Goal: Task Accomplishment & Management: Use online tool/utility

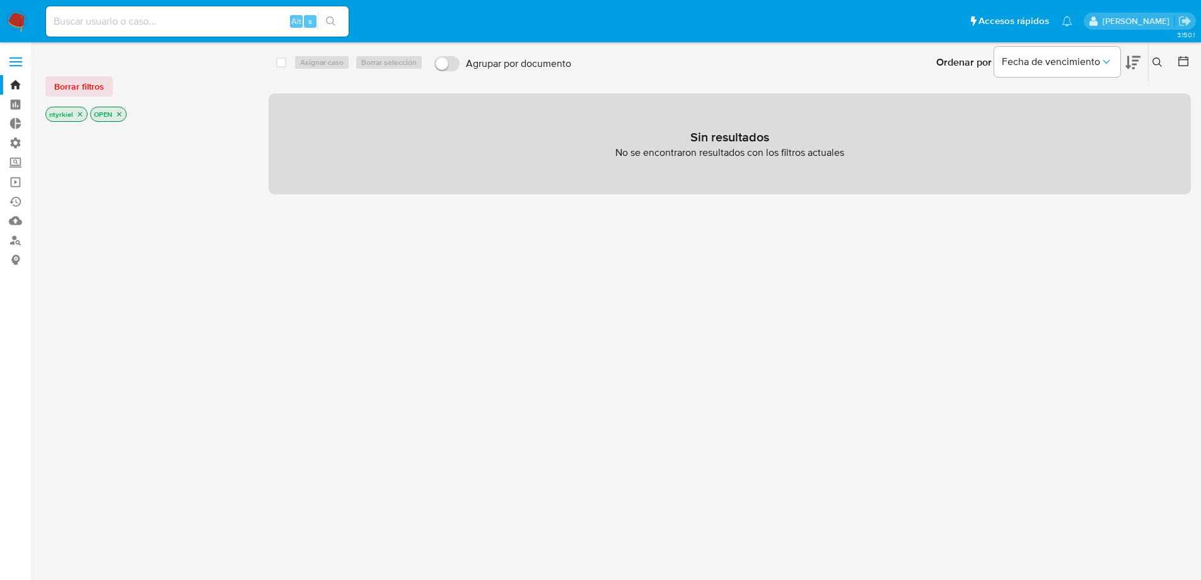
click at [16, 61] on span at bounding box center [15, 62] width 13 height 2
click at [0, 0] on input "checkbox" at bounding box center [0, 0] width 0 height 0
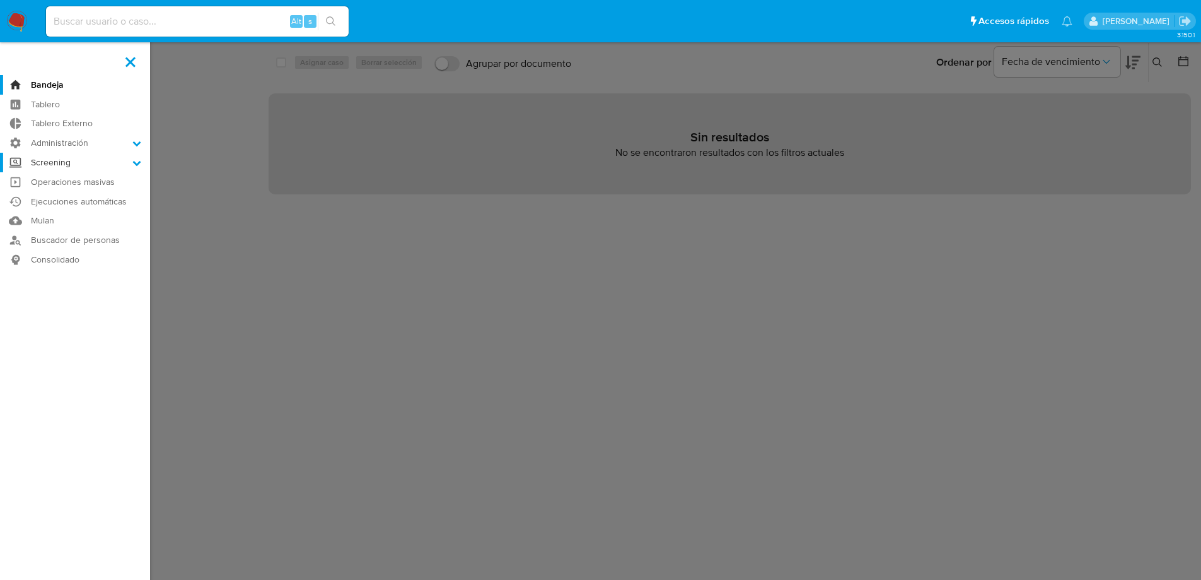
click at [91, 161] on label "Screening" at bounding box center [75, 163] width 150 height 20
click at [0, 0] on input "Screening" at bounding box center [0, 0] width 0 height 0
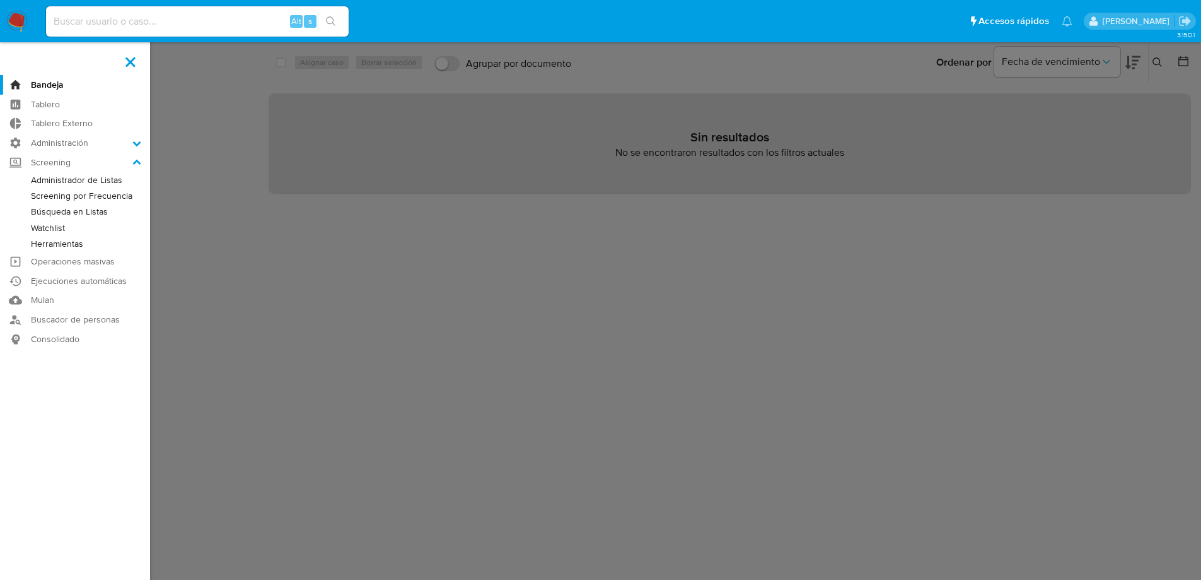
click at [81, 181] on link "Administrador de Listas" at bounding box center [75, 180] width 150 height 16
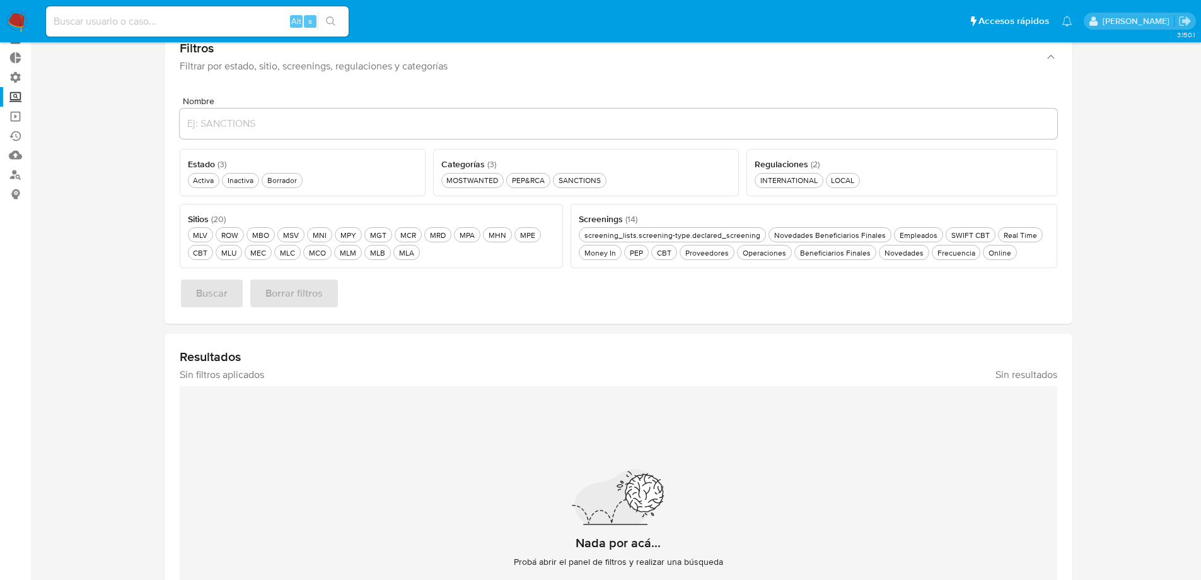
scroll to position [75, 0]
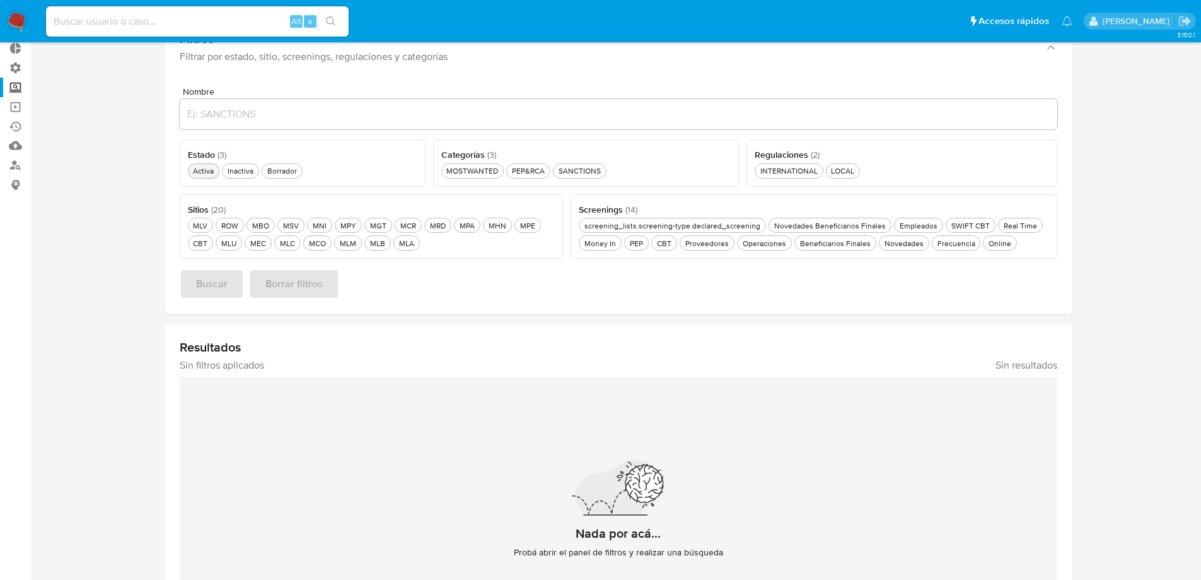
click at [201, 175] on div "Activa Activa" at bounding box center [203, 170] width 26 height 11
click at [537, 176] on div "PEP&RCA PEP&RCA" at bounding box center [529, 170] width 38 height 11
click at [995, 239] on div "Online Online" at bounding box center [1000, 243] width 28 height 11
click at [252, 240] on div "MEC MEC" at bounding box center [258, 243] width 21 height 11
click at [528, 226] on div "MPE MPE" at bounding box center [528, 225] width 20 height 11
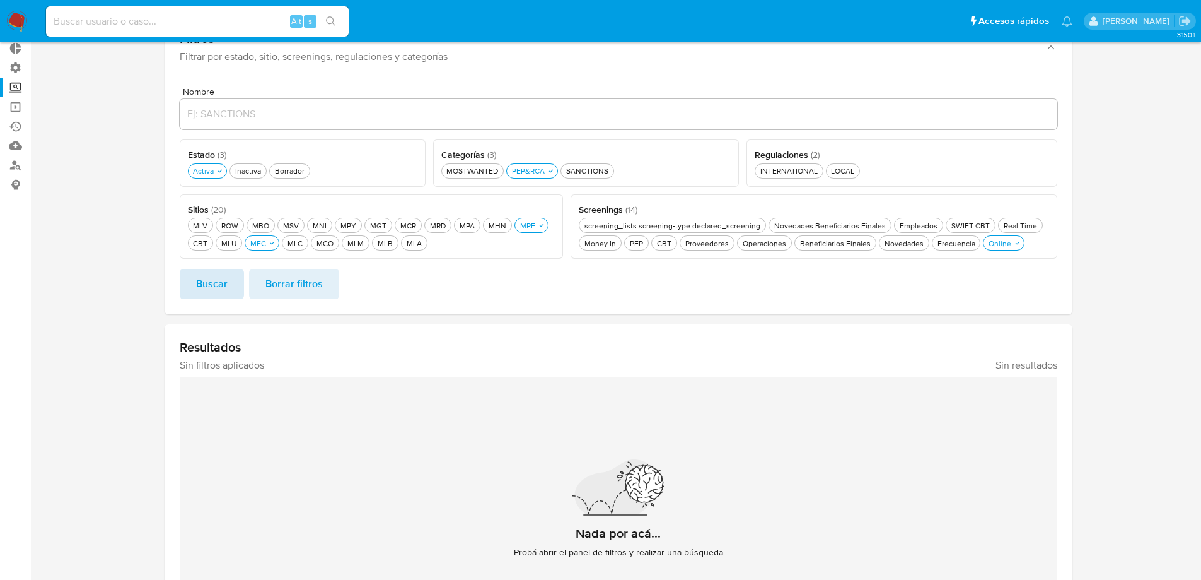
click at [211, 281] on span "Buscar" at bounding box center [212, 284] width 32 height 28
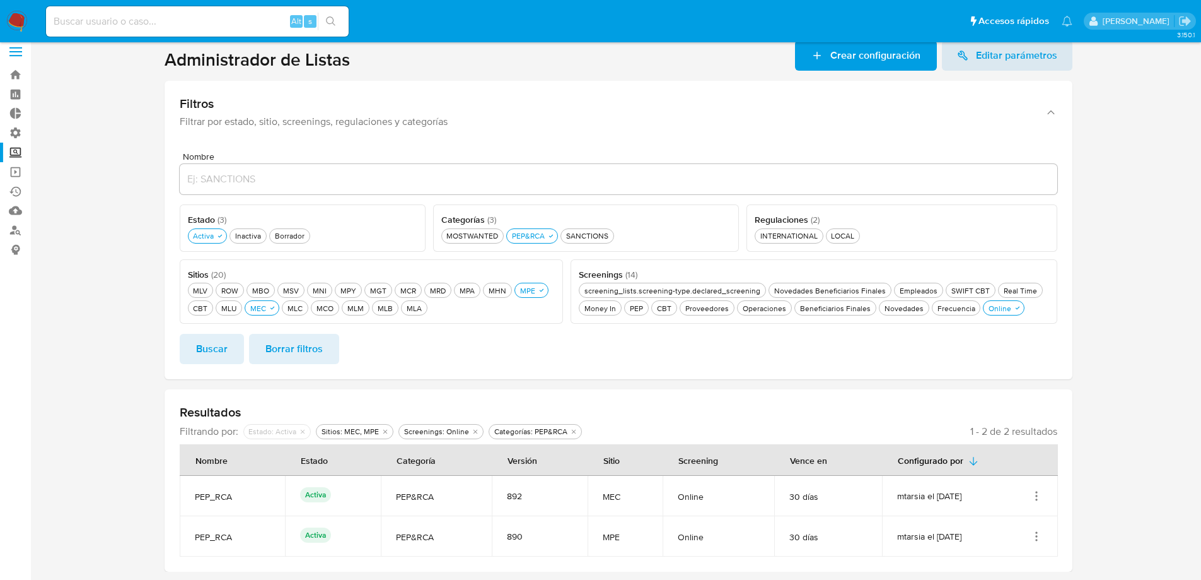
scroll to position [10, 0]
click at [1039, 499] on icon "Acciones" at bounding box center [1037, 495] width 13 height 13
click at [986, 435] on button "Ver detalles" at bounding box center [987, 432] width 114 height 33
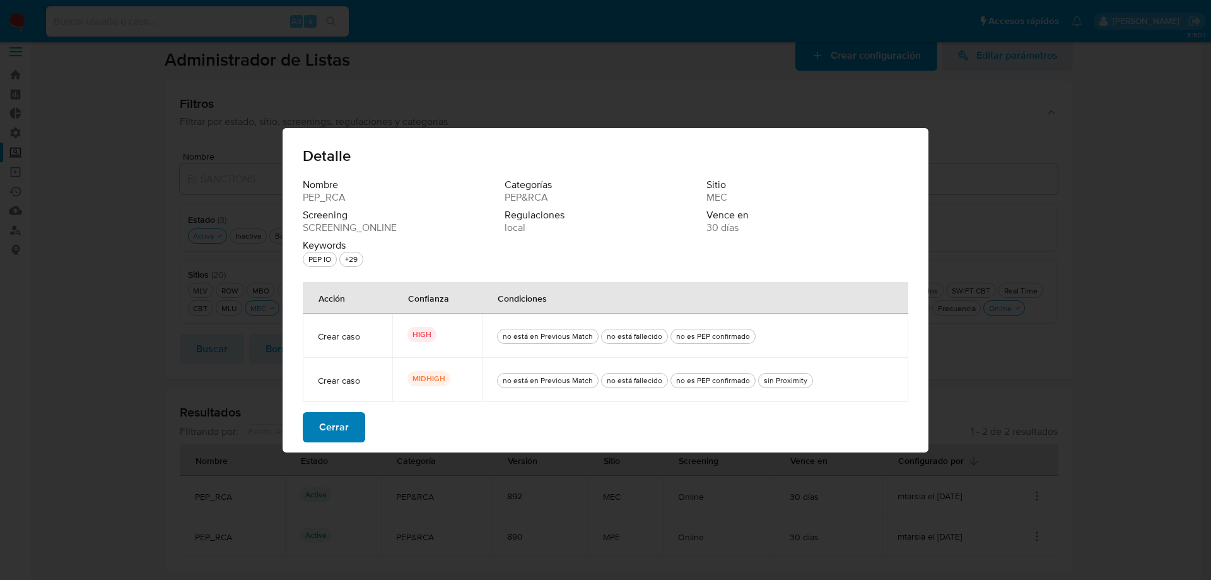
click at [341, 431] on span "Cerrar" at bounding box center [334, 427] width 30 height 28
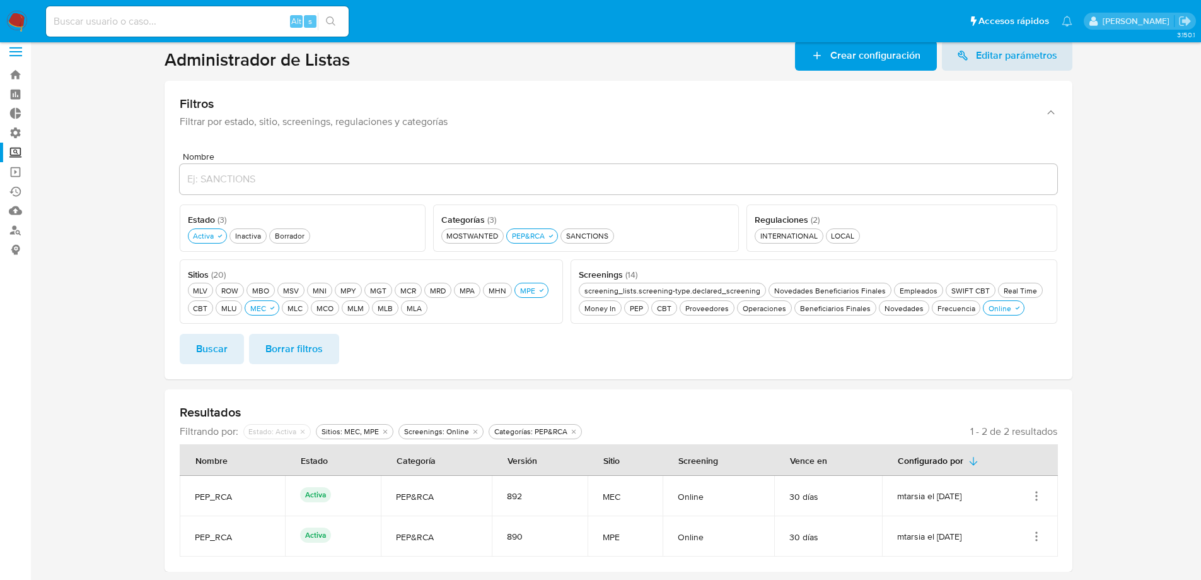
click at [1038, 537] on icon "Acciones" at bounding box center [1037, 536] width 13 height 13
click at [967, 472] on button "Ver detalles" at bounding box center [987, 473] width 114 height 33
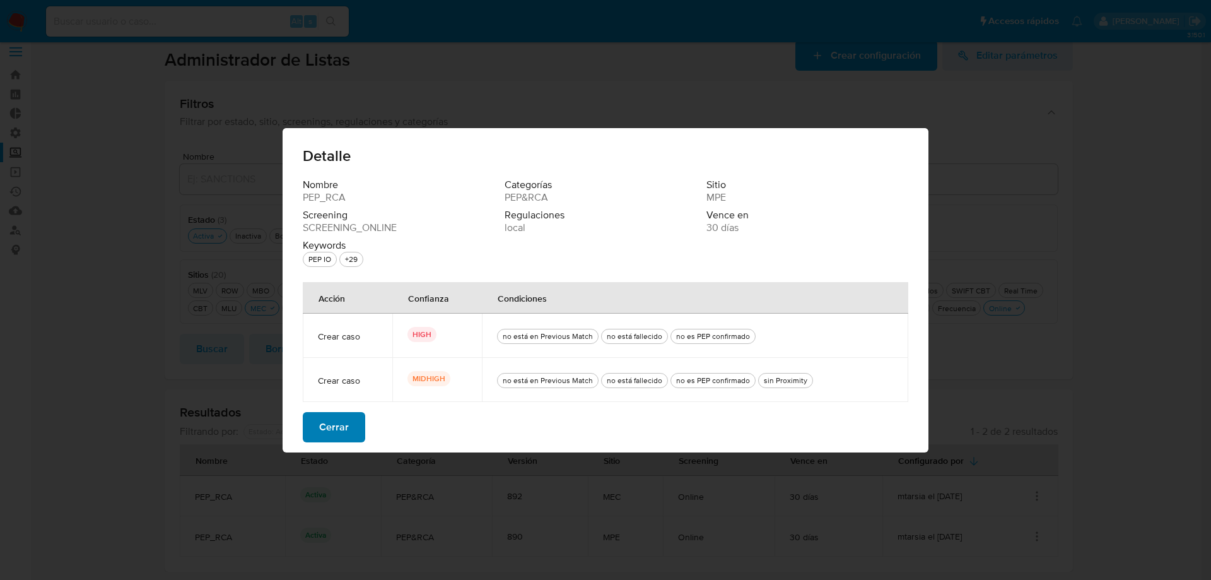
click at [345, 426] on span "Cerrar" at bounding box center [334, 427] width 30 height 28
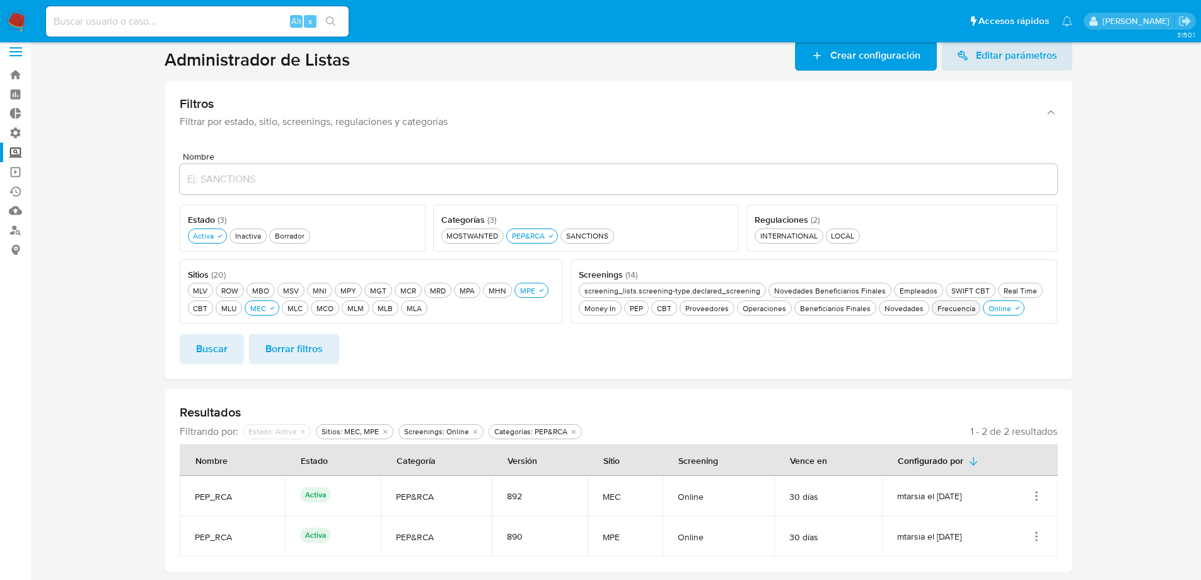
click at [964, 310] on div "Frecuencia Frecuencia" at bounding box center [956, 308] width 43 height 11
click at [224, 354] on span "Buscar" at bounding box center [212, 349] width 32 height 28
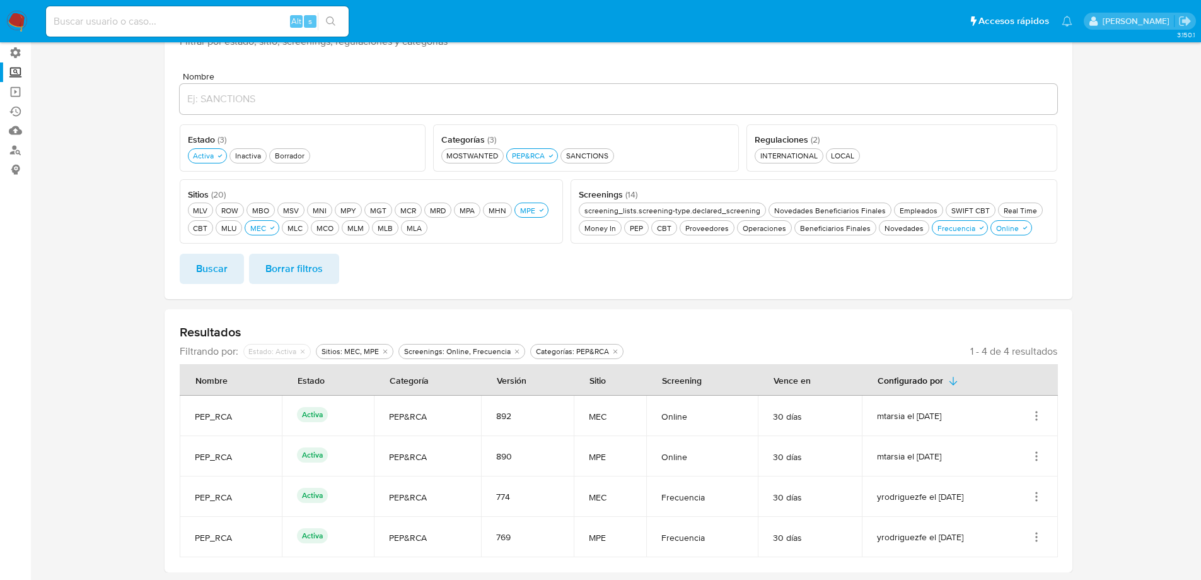
scroll to position [91, 0]
click at [1042, 492] on icon "Acciones" at bounding box center [1037, 495] width 13 height 13
click at [988, 435] on button "Ver detalles" at bounding box center [987, 432] width 114 height 33
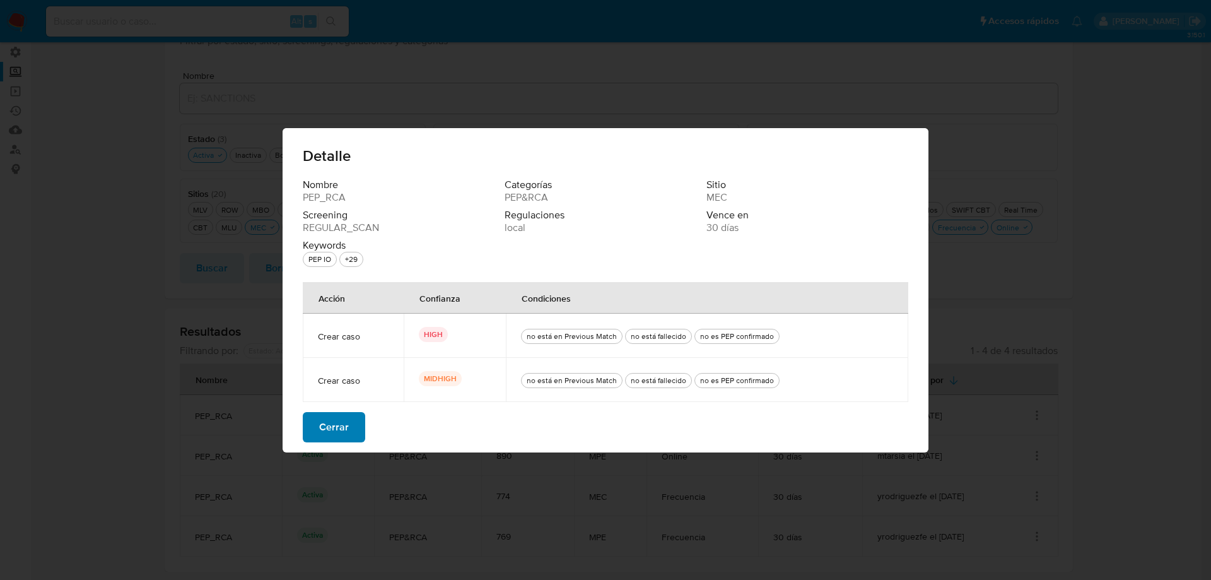
click at [346, 417] on span "Cerrar" at bounding box center [334, 427] width 30 height 28
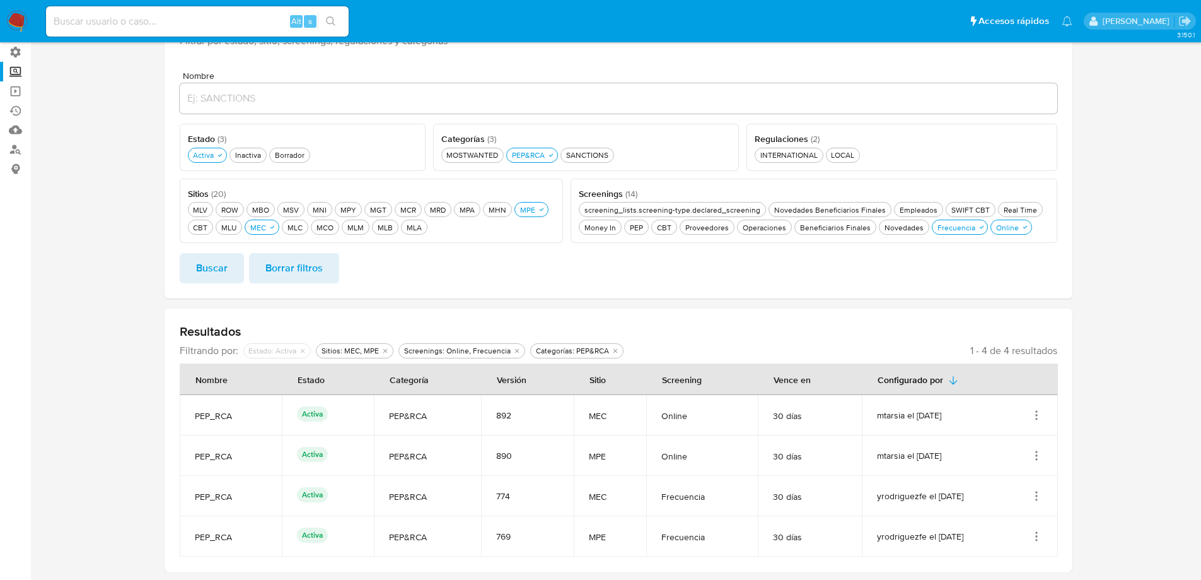
click at [1032, 539] on icon "Acciones" at bounding box center [1037, 536] width 13 height 13
click at [1000, 481] on button "Ver detalles" at bounding box center [987, 473] width 114 height 33
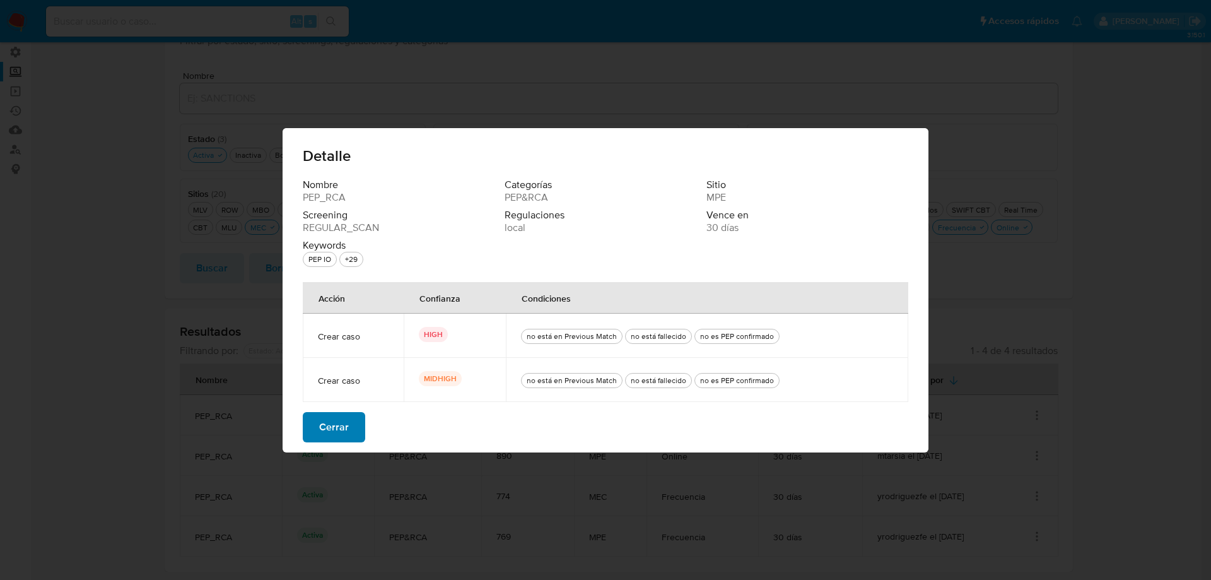
click at [347, 421] on span "Cerrar" at bounding box center [334, 427] width 30 height 28
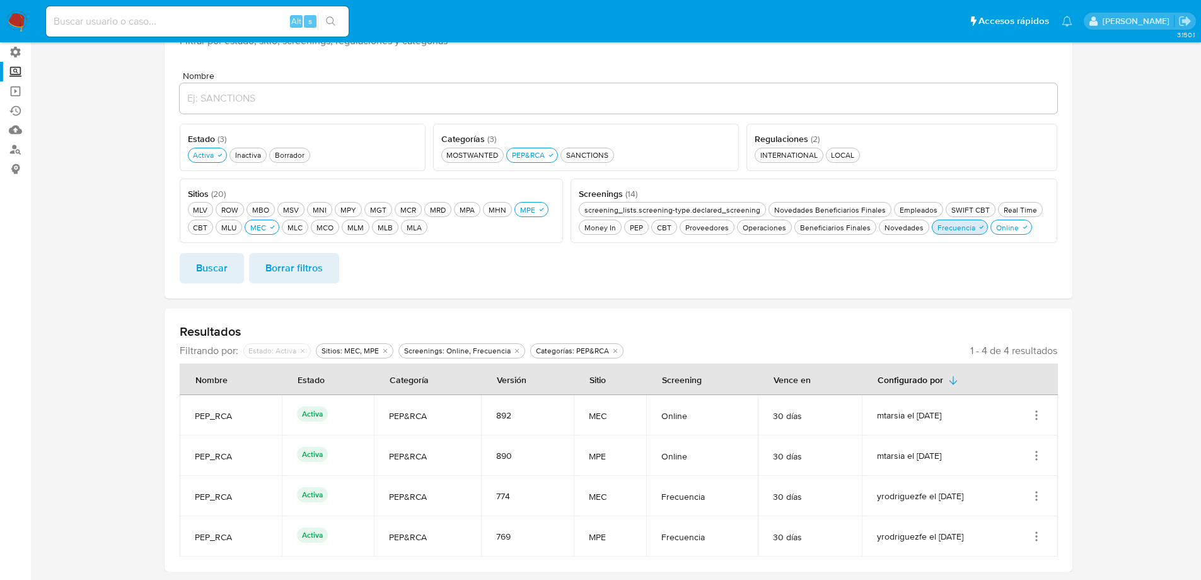
click at [959, 231] on div "Frecuencia Frecuencia" at bounding box center [956, 227] width 43 height 11
click at [198, 274] on span "Buscar" at bounding box center [212, 268] width 32 height 28
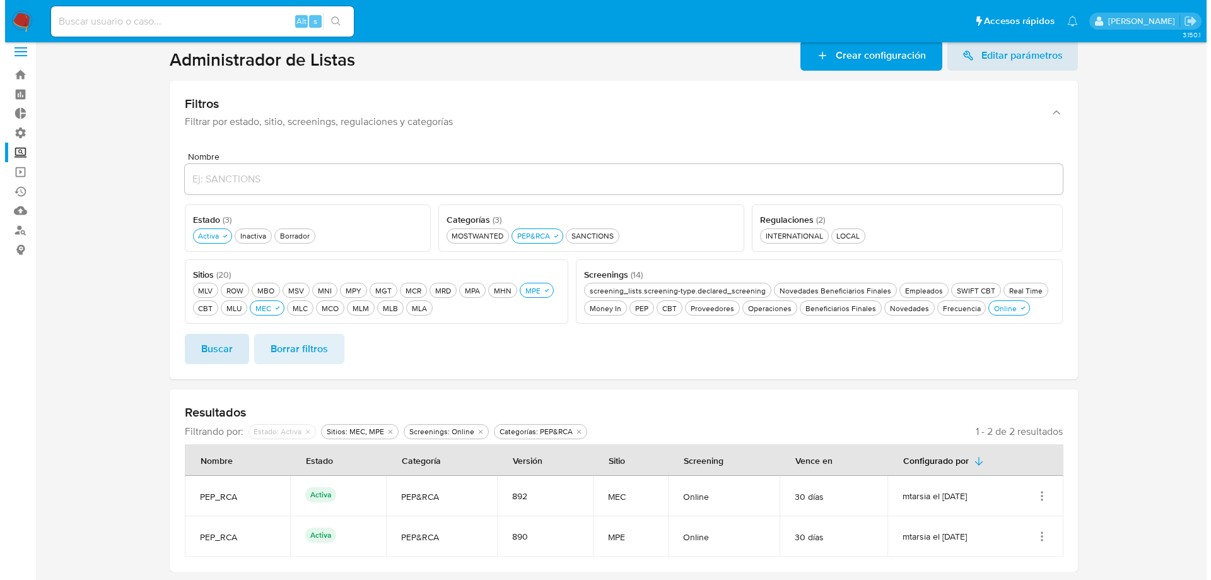
scroll to position [10, 0]
click at [1037, 496] on icon "Acciones" at bounding box center [1036, 495] width 1 height 1
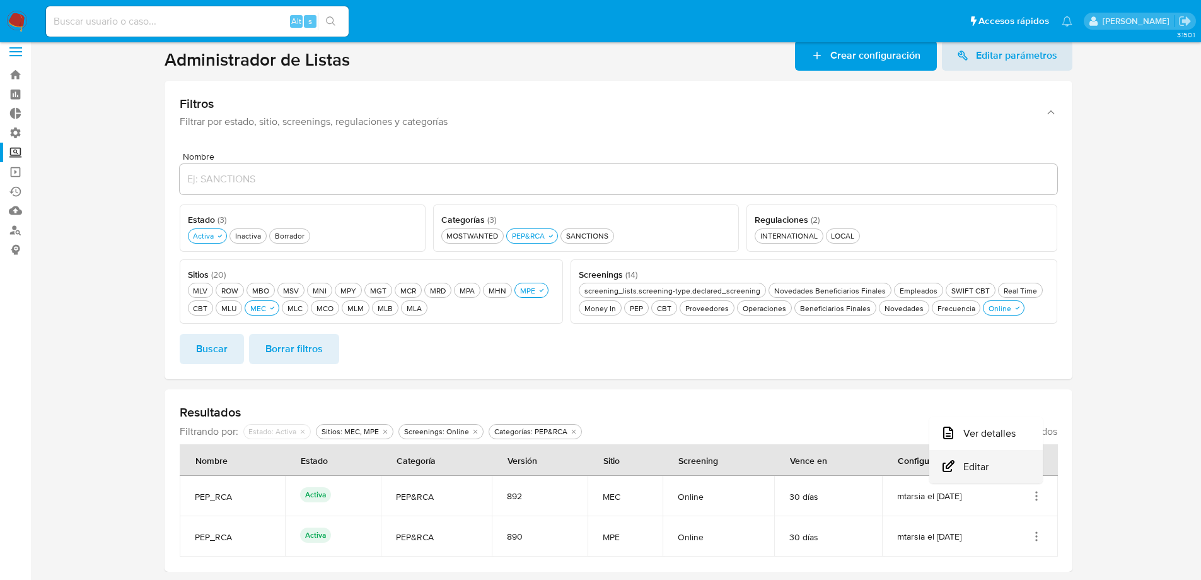
click at [986, 472] on button "Editar" at bounding box center [987, 466] width 114 height 33
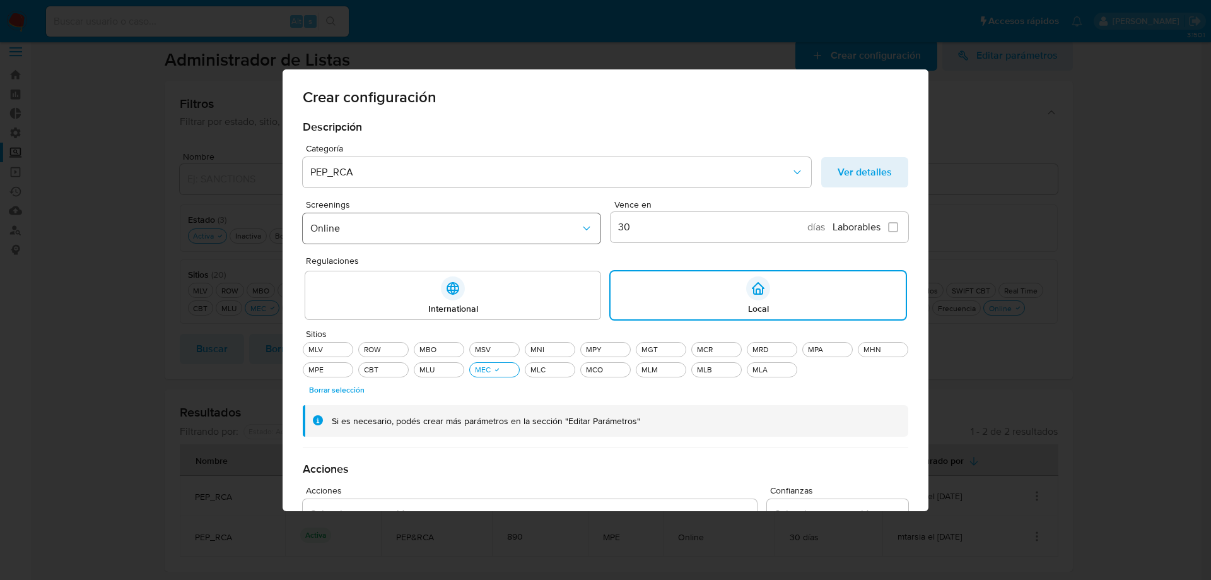
click at [581, 228] on icon "Screenings" at bounding box center [586, 228] width 13 height 13
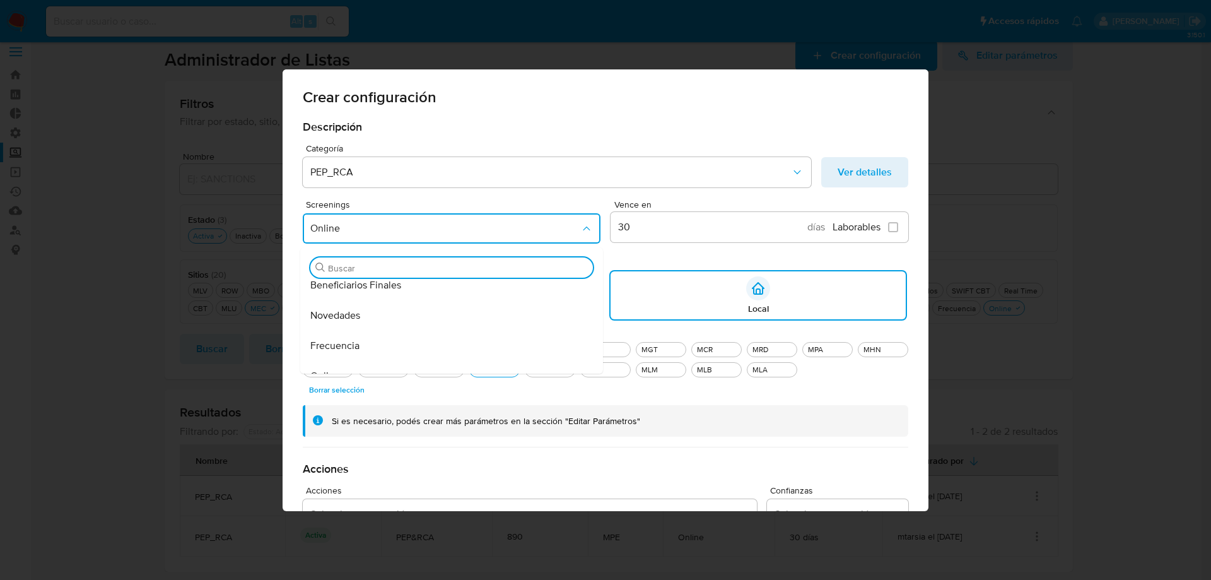
scroll to position [315, 0]
click at [361, 319] on div "Novedades" at bounding box center [447, 313] width 275 height 30
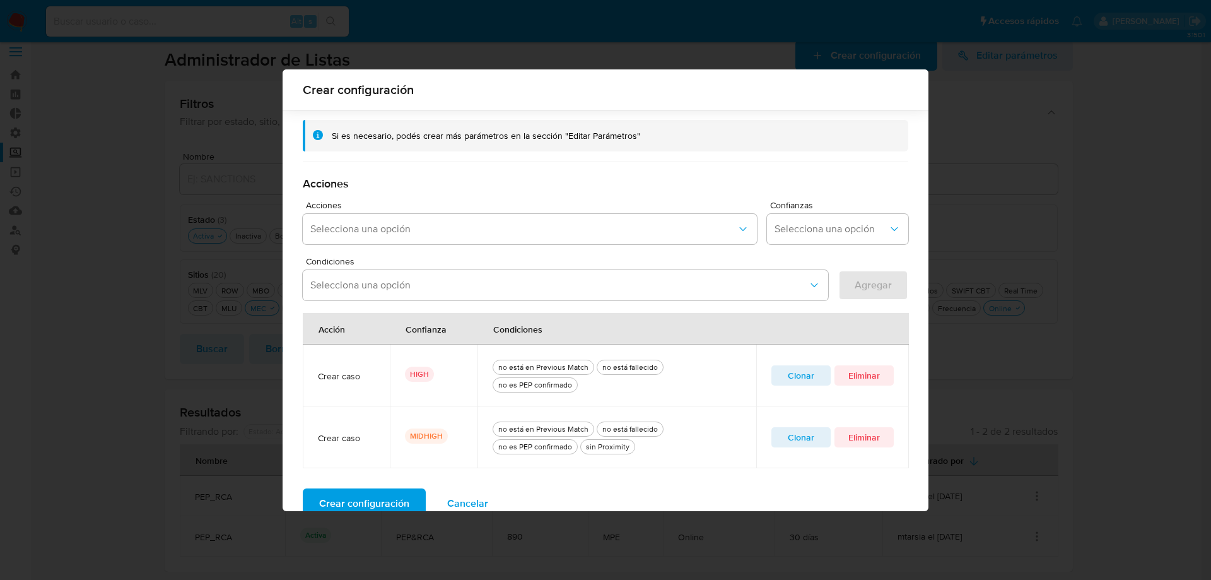
scroll to position [303, 0]
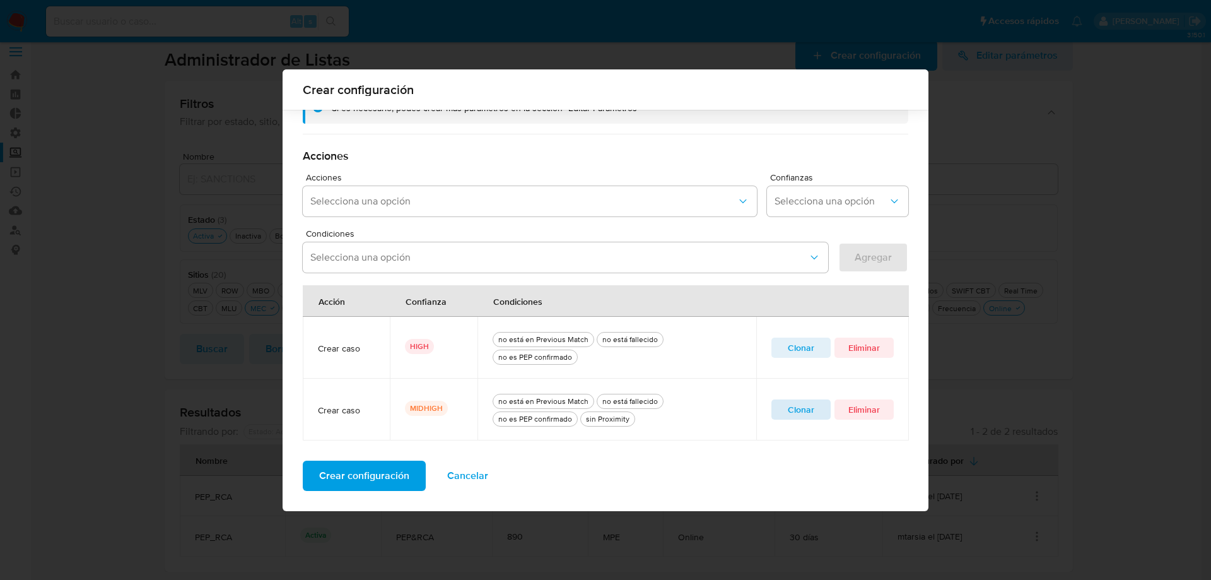
click at [800, 408] on span "Clonar" at bounding box center [801, 409] width 42 height 18
click at [653, 259] on icon "quitar sin Proximity" at bounding box center [657, 258] width 8 height 8
click at [872, 260] on span "Agregar" at bounding box center [873, 257] width 37 height 28
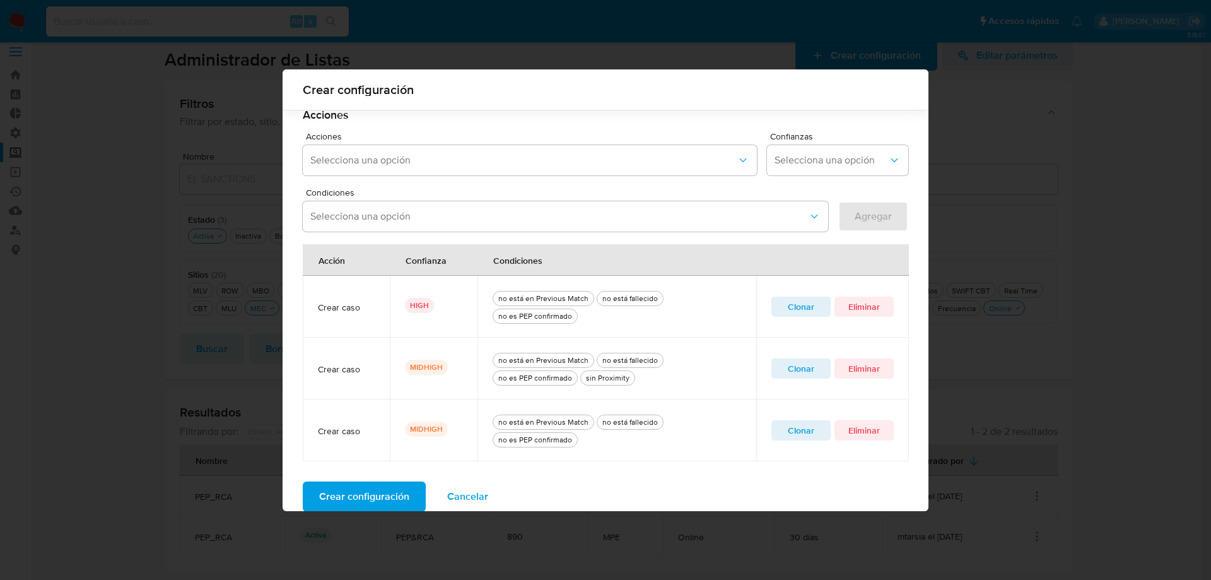
scroll to position [365, 0]
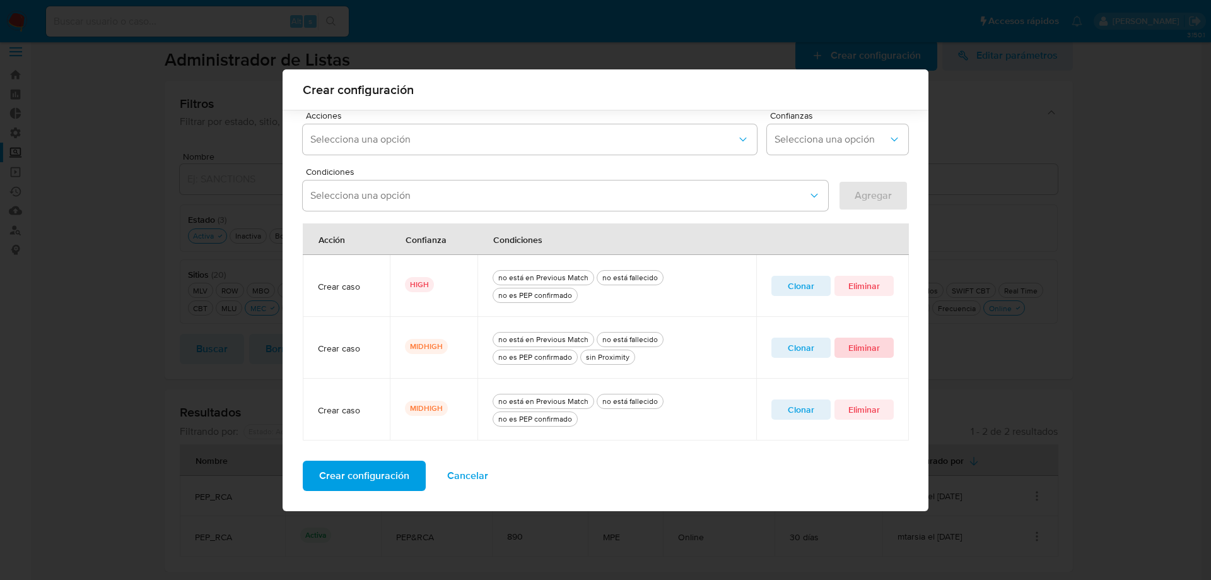
click at [875, 350] on span "Eliminar" at bounding box center [864, 348] width 42 height 18
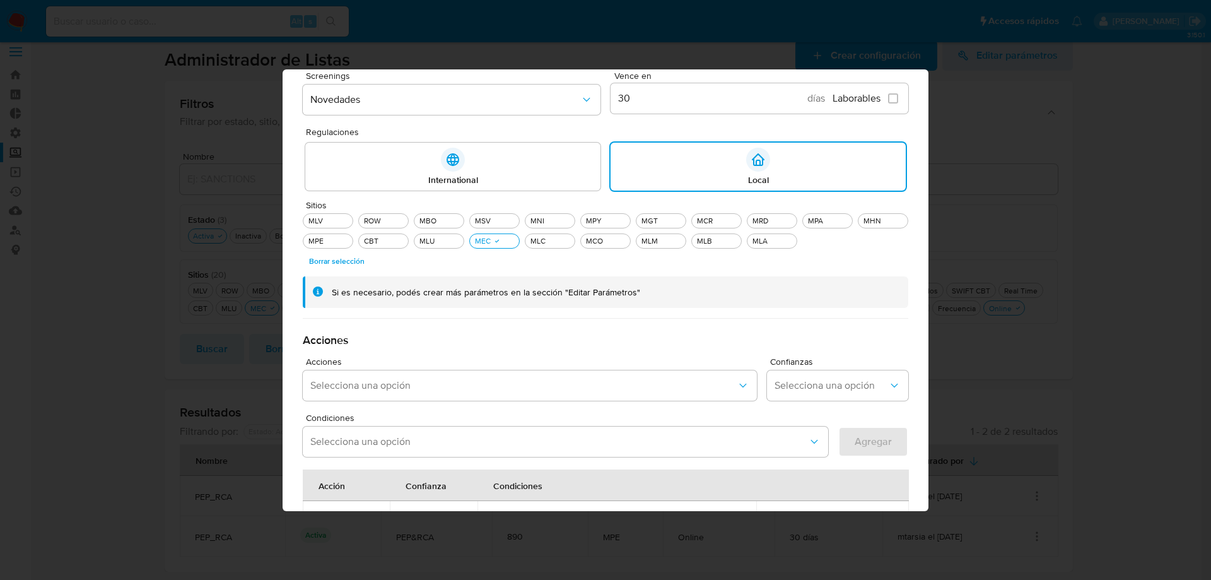
scroll to position [303, 0]
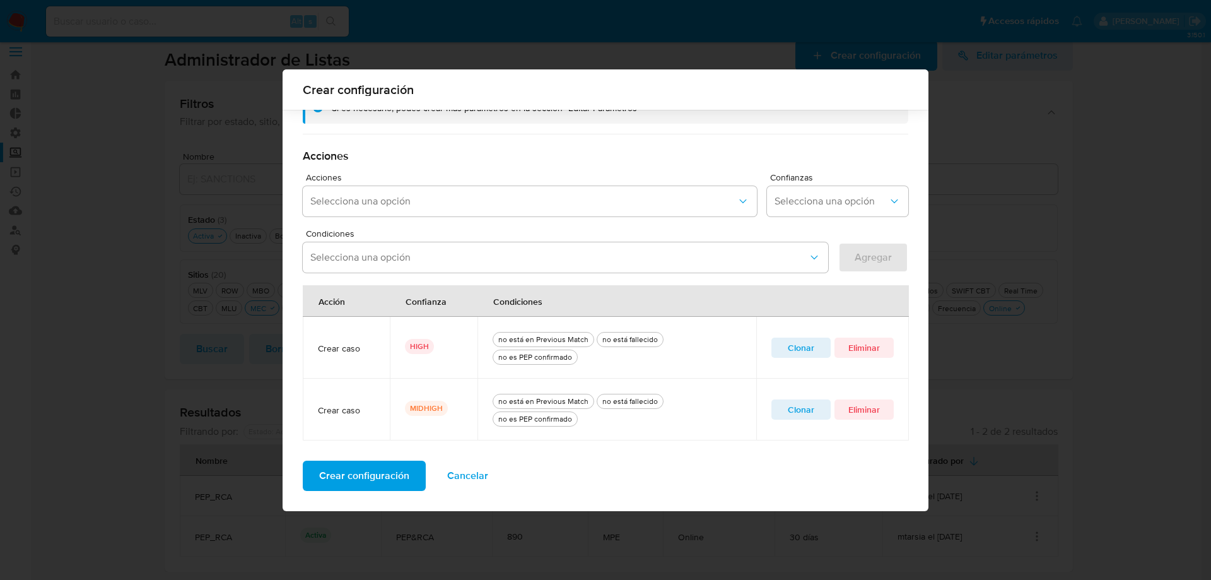
click at [377, 479] on span "Crear configuración" at bounding box center [364, 476] width 90 height 28
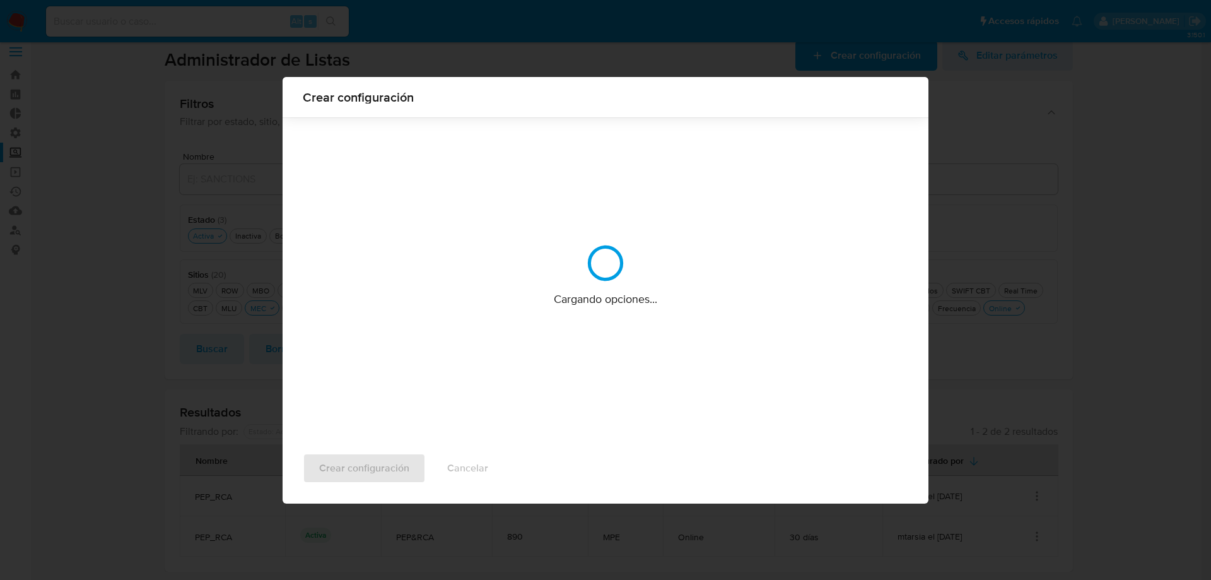
scroll to position [0, 0]
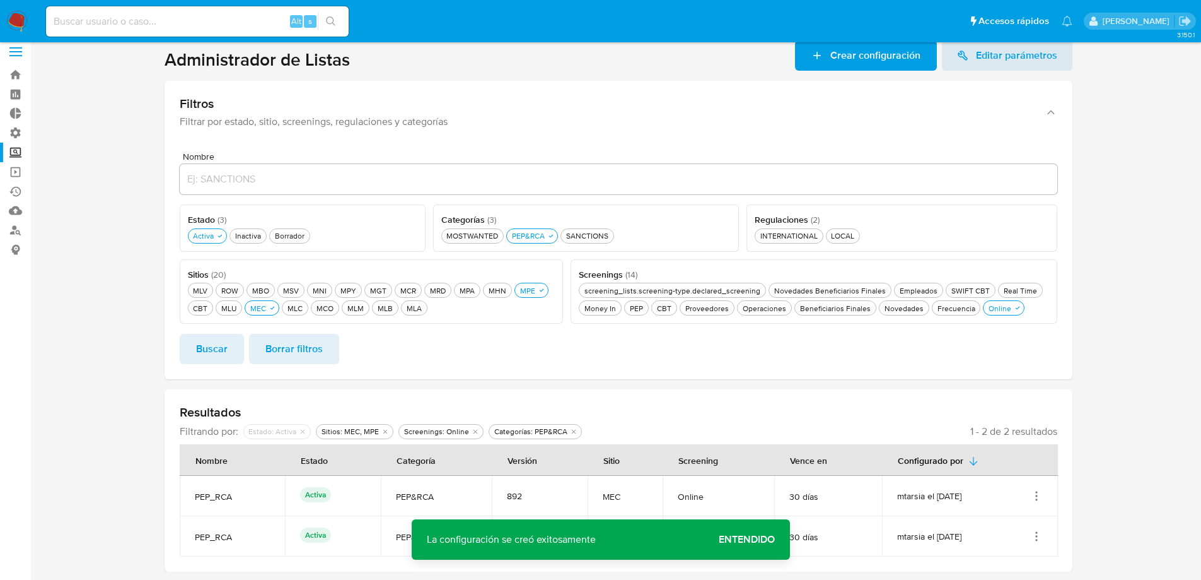
click at [737, 539] on span "Entendido" at bounding box center [747, 539] width 56 height 0
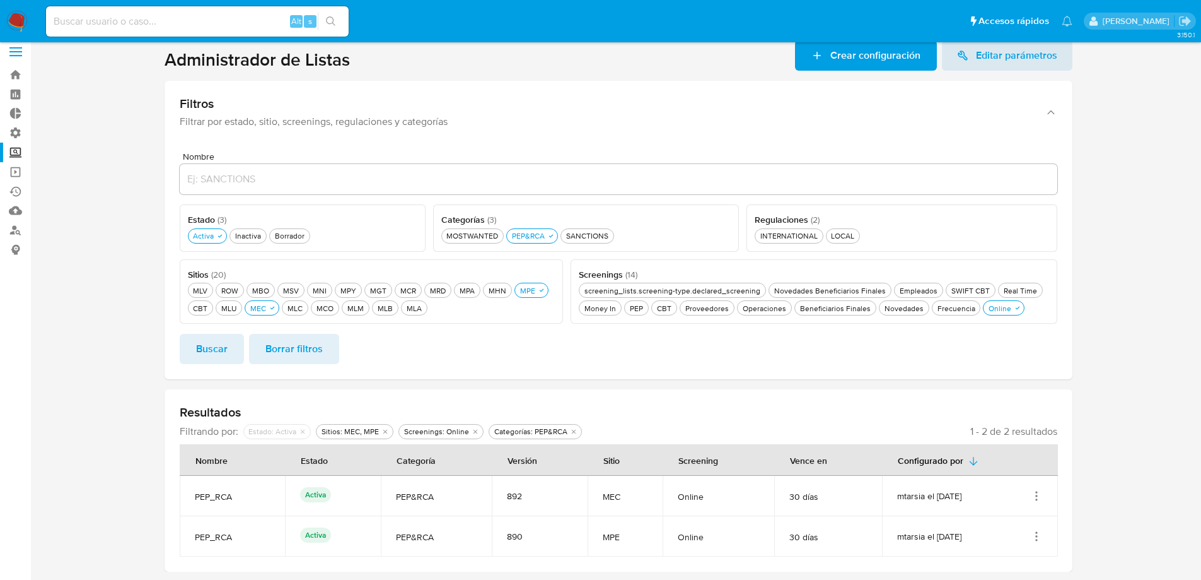
click at [1034, 536] on icon "Acciones" at bounding box center [1037, 536] width 13 height 13
click at [1012, 511] on button "Editar" at bounding box center [987, 506] width 114 height 33
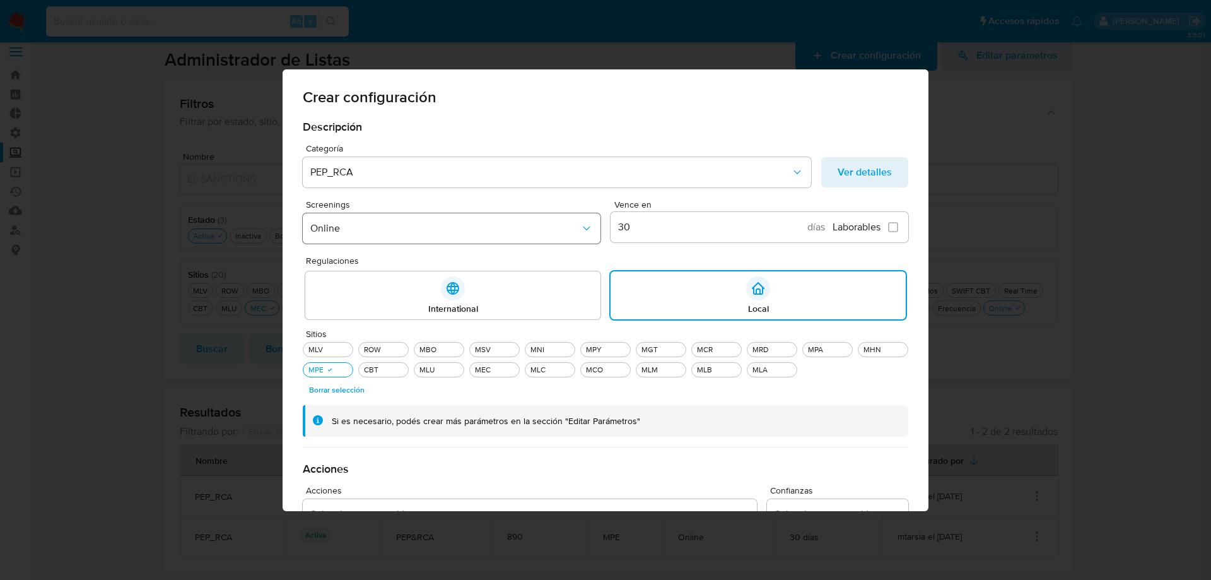
click at [462, 226] on span "Online" at bounding box center [445, 228] width 270 height 13
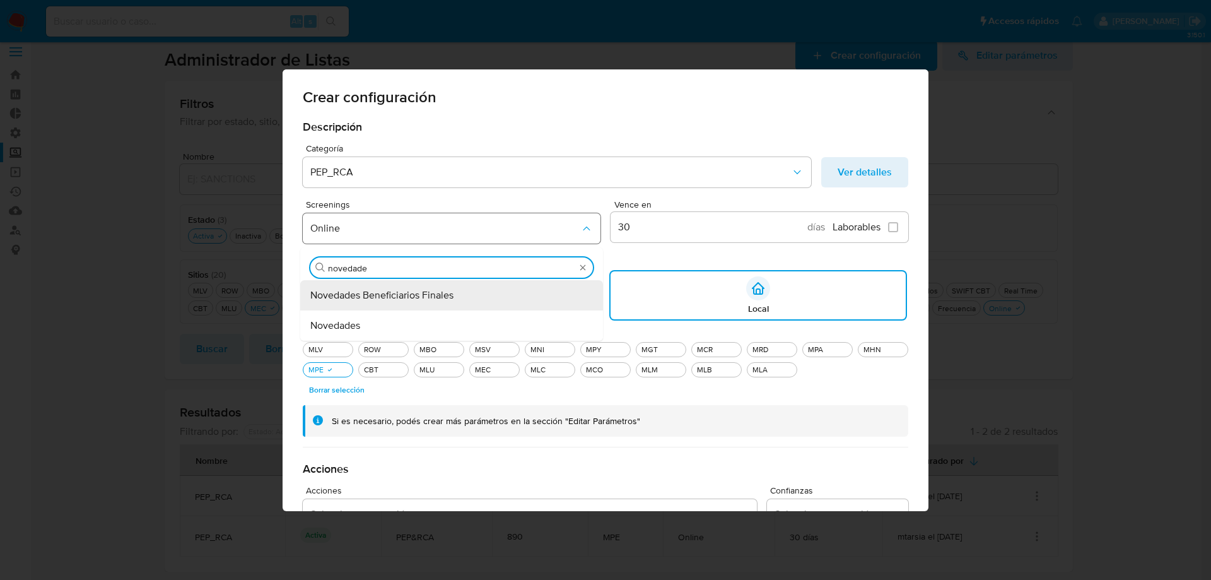
type input "novedades"
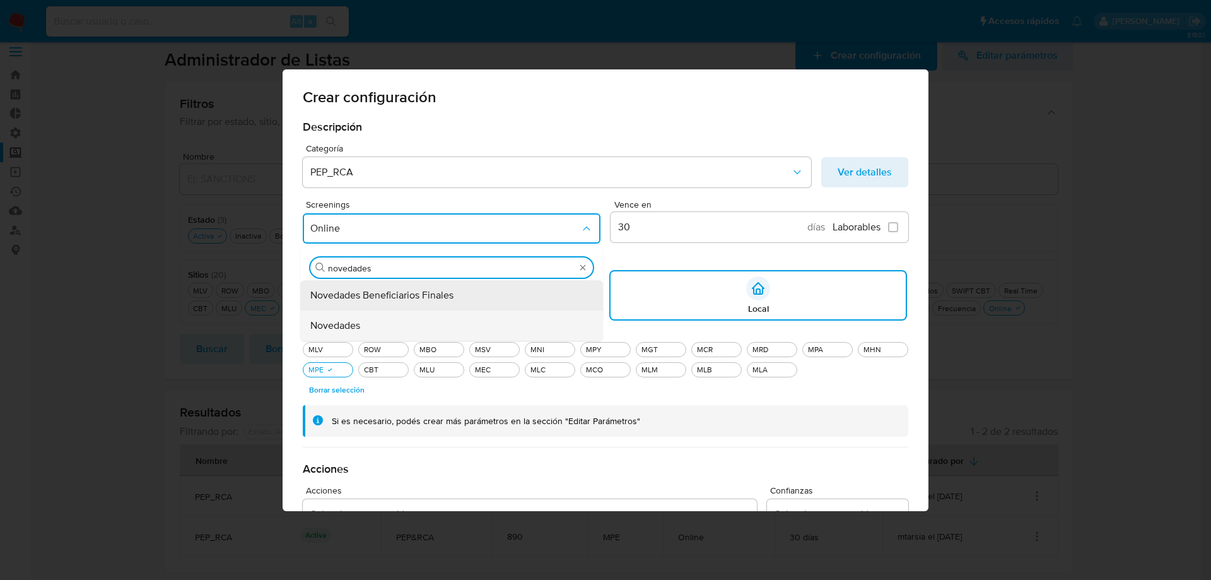
click at [348, 320] on span "Novedades" at bounding box center [335, 325] width 50 height 13
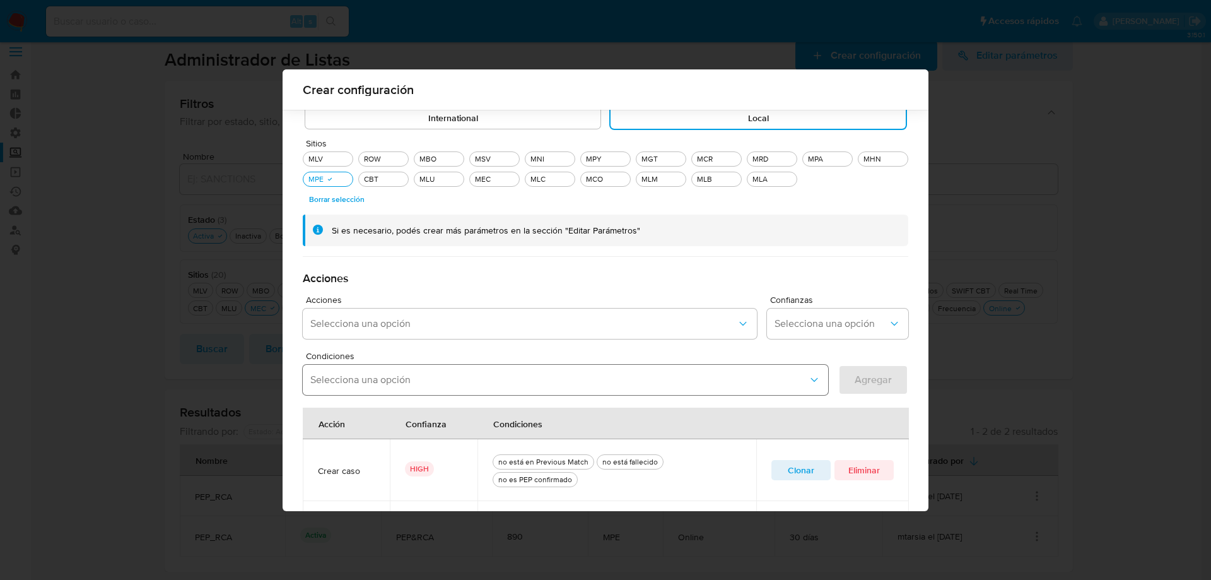
scroll to position [303, 0]
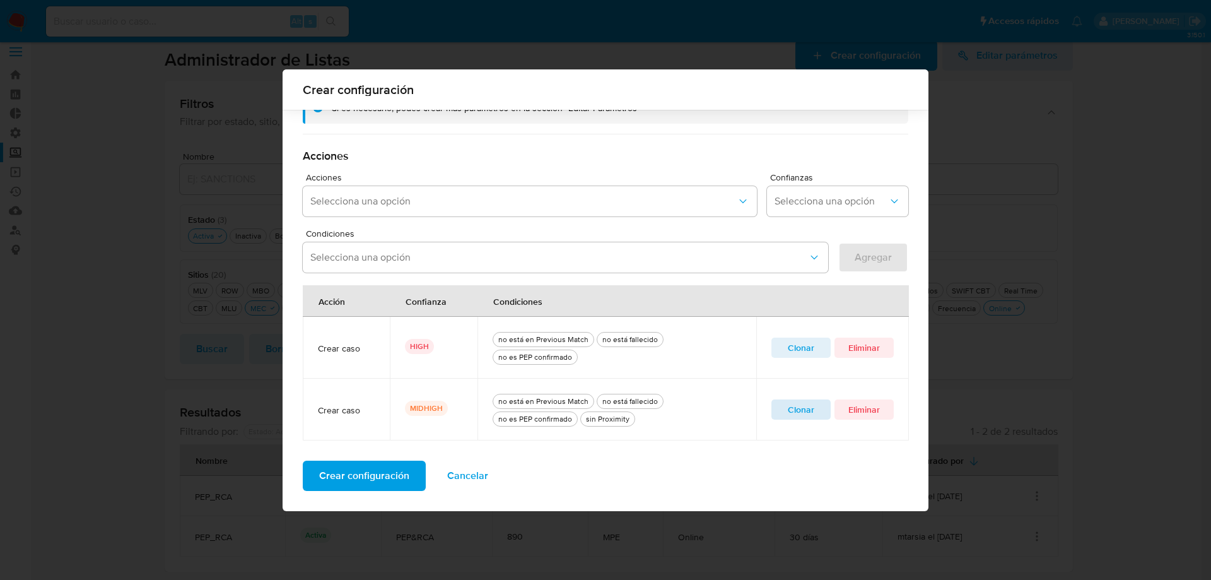
click at [812, 409] on span "Clonar" at bounding box center [801, 409] width 42 height 18
click at [652, 255] on button "quitar sin Proximity" at bounding box center [657, 257] width 10 height 10
click at [860, 257] on span "Agregar" at bounding box center [873, 257] width 37 height 28
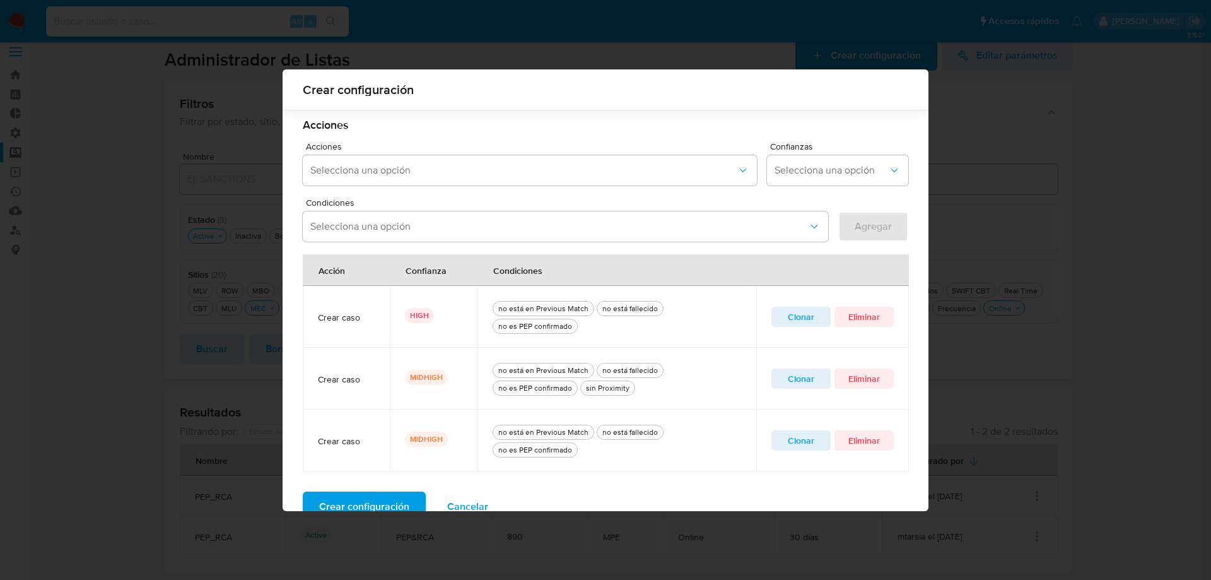
scroll to position [365, 0]
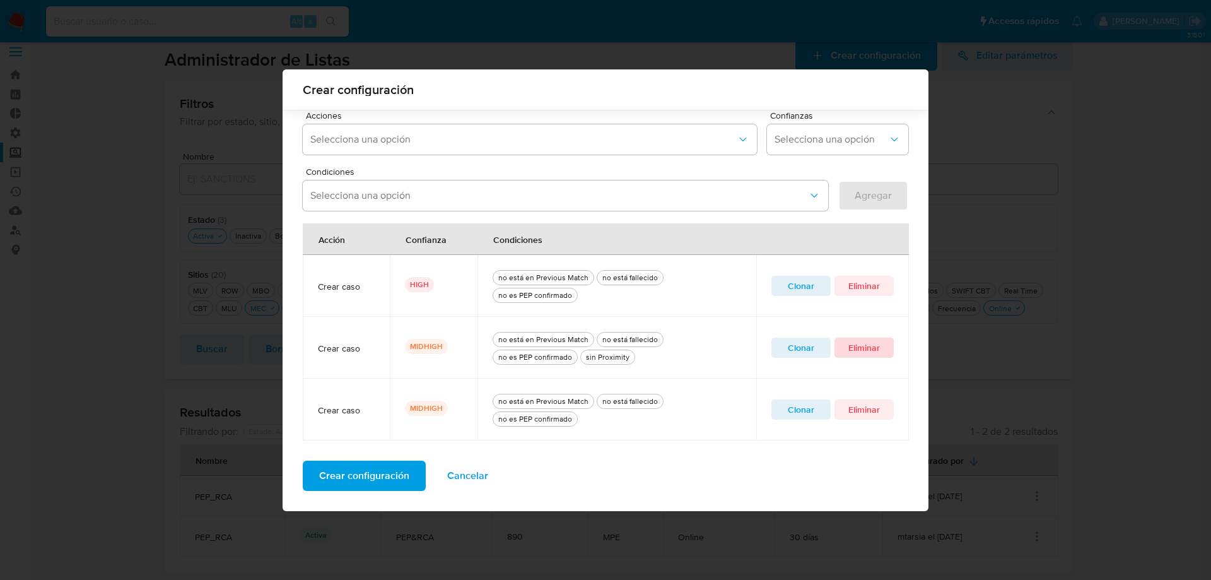
click at [857, 349] on span "Eliminar" at bounding box center [864, 348] width 42 height 18
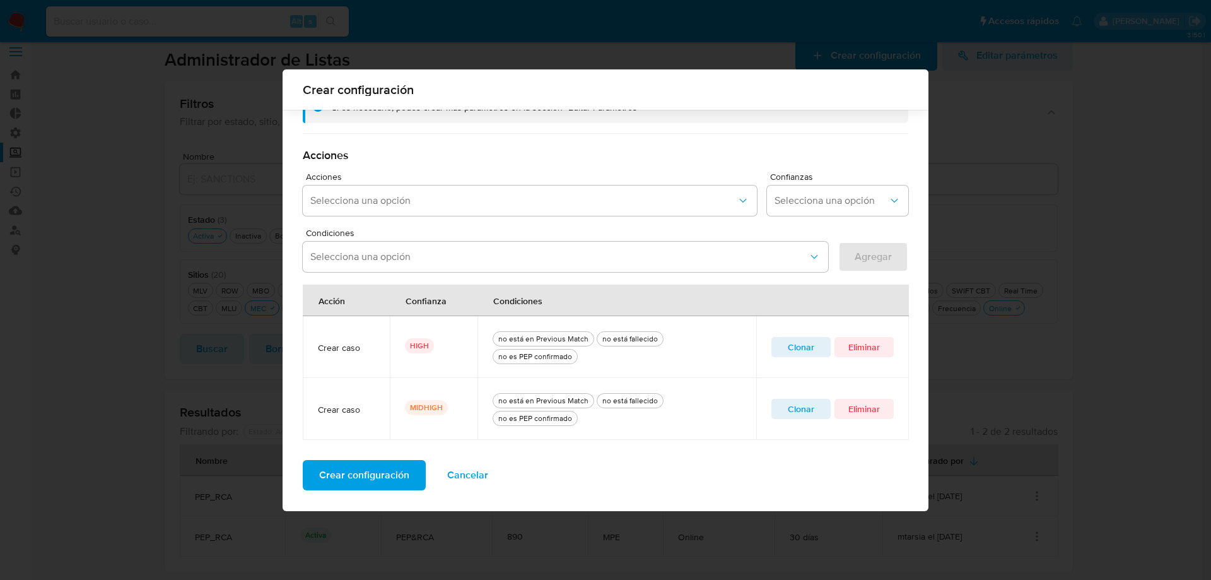
scroll to position [303, 0]
click at [375, 476] on span "Crear configuración" at bounding box center [364, 475] width 90 height 28
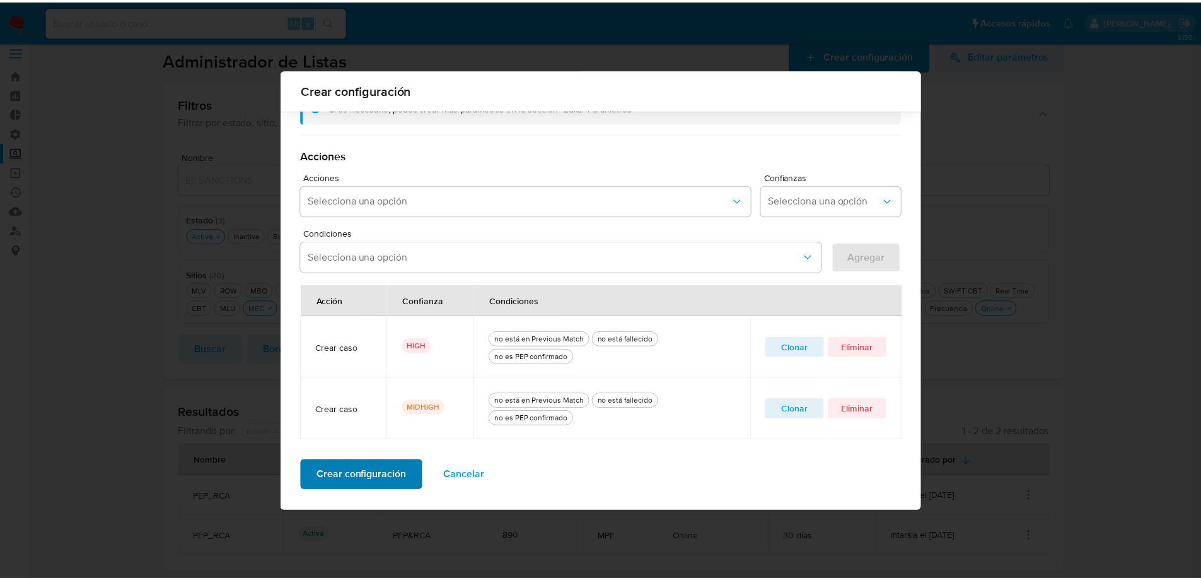
scroll to position [0, 0]
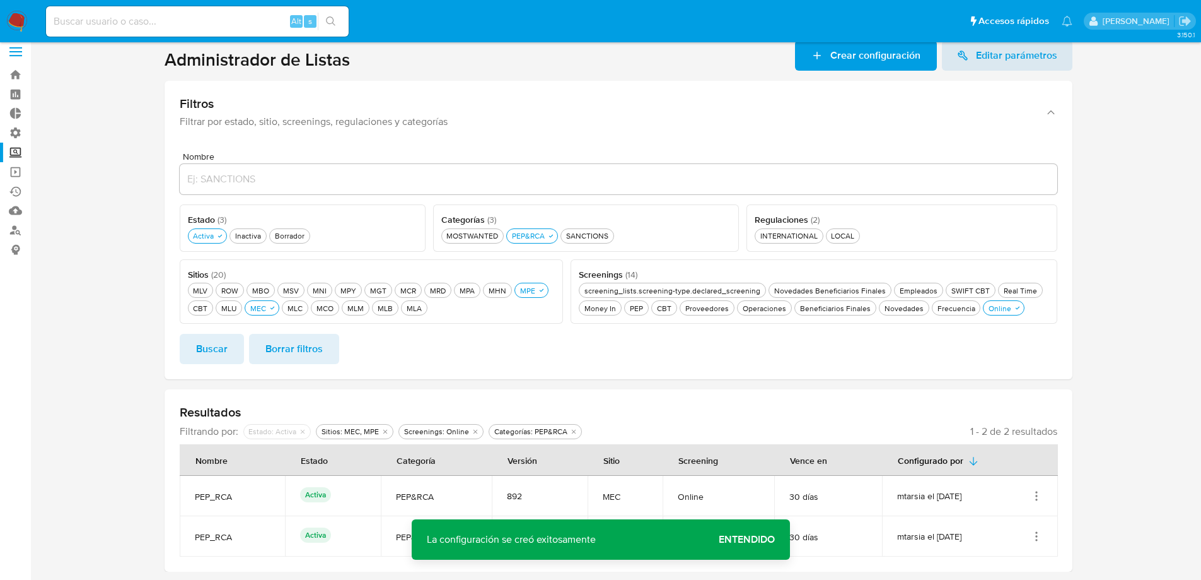
click at [760, 539] on span "Entendido" at bounding box center [747, 539] width 56 height 0
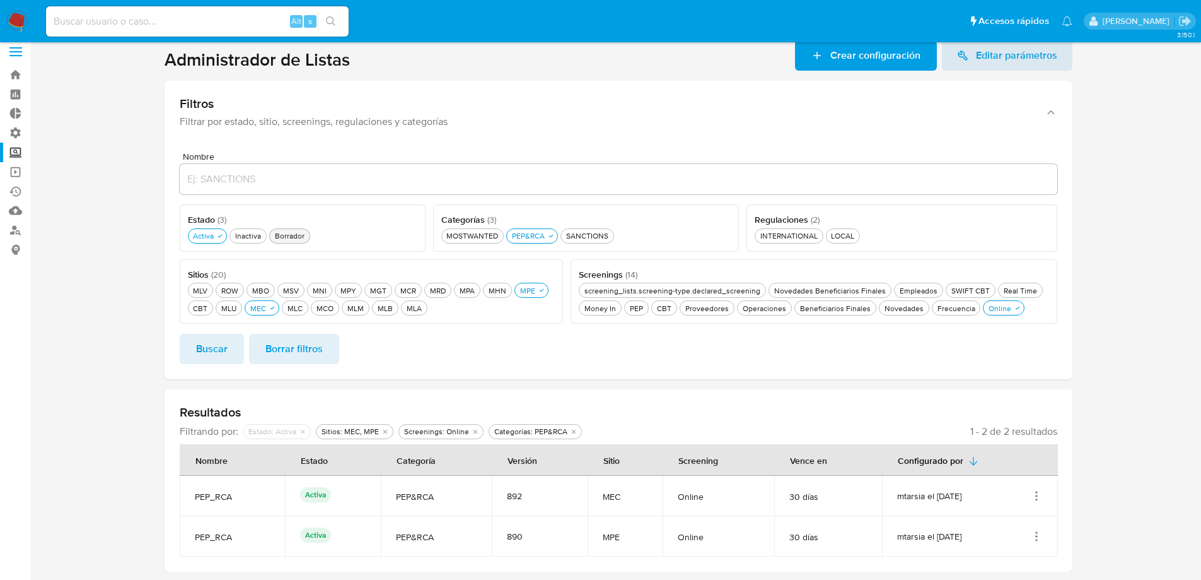
click at [285, 233] on div "Borrador Borrador" at bounding box center [289, 235] width 35 height 11
click at [914, 307] on div "Novedades Novedades" at bounding box center [908, 308] width 44 height 11
click at [218, 339] on span "Buscar" at bounding box center [212, 349] width 32 height 28
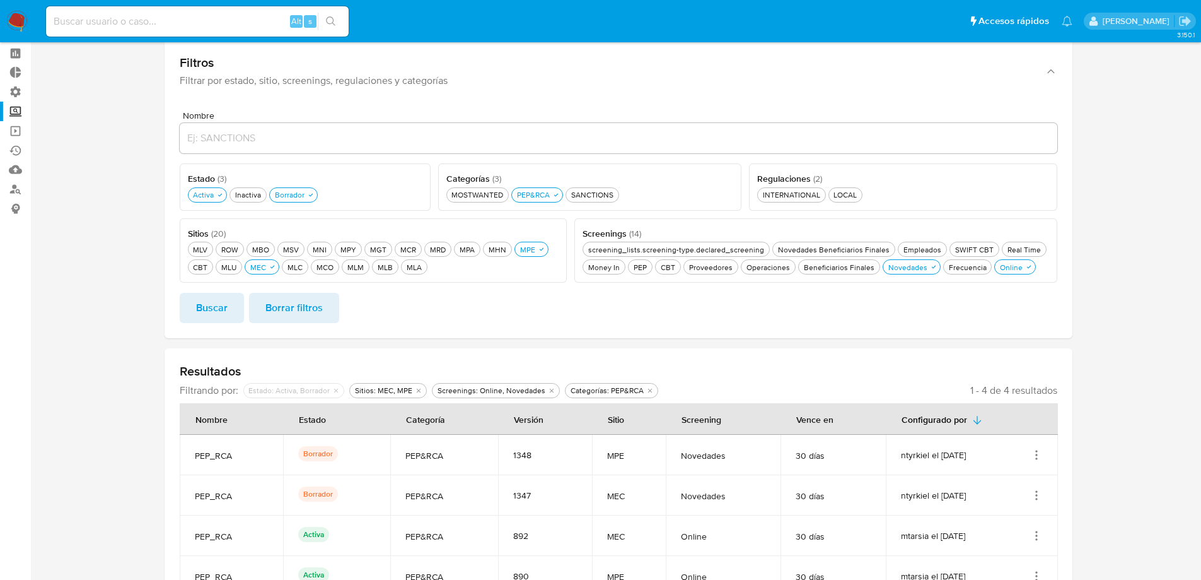
scroll to position [91, 0]
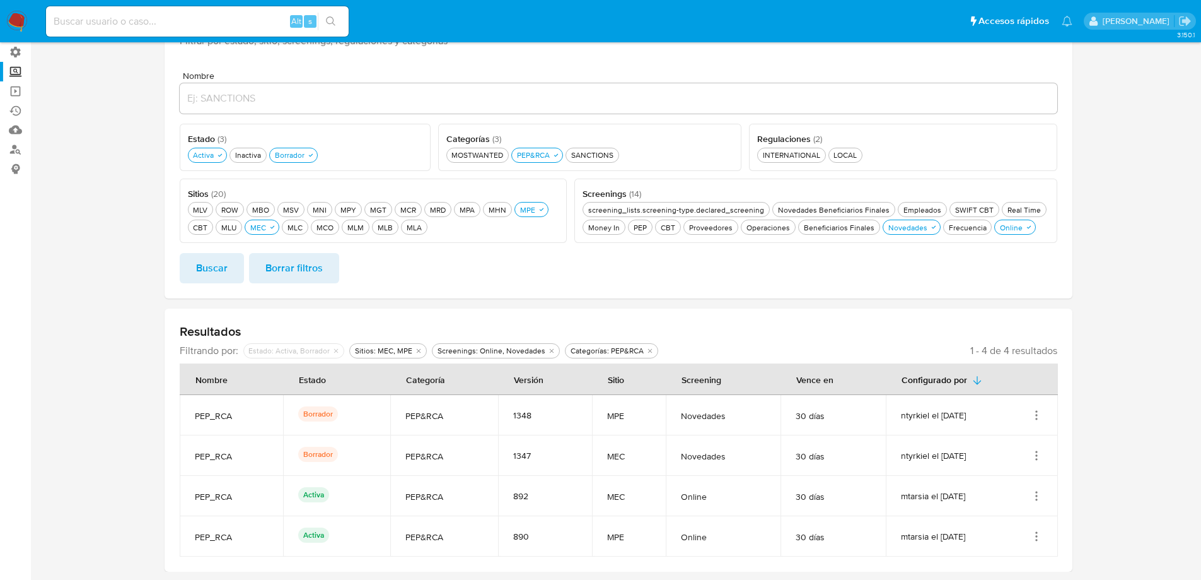
click at [1037, 457] on icon "Acciones" at bounding box center [1037, 455] width 13 height 13
click at [1008, 477] on button "Ver detalles" at bounding box center [987, 484] width 114 height 33
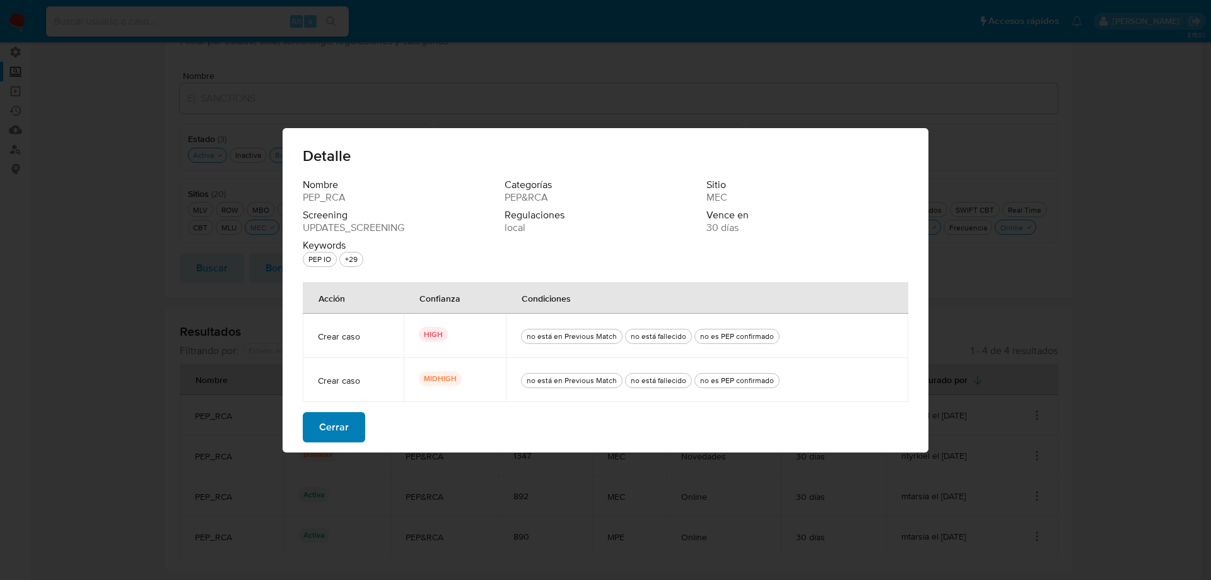
click at [339, 429] on span "Cerrar" at bounding box center [334, 427] width 30 height 28
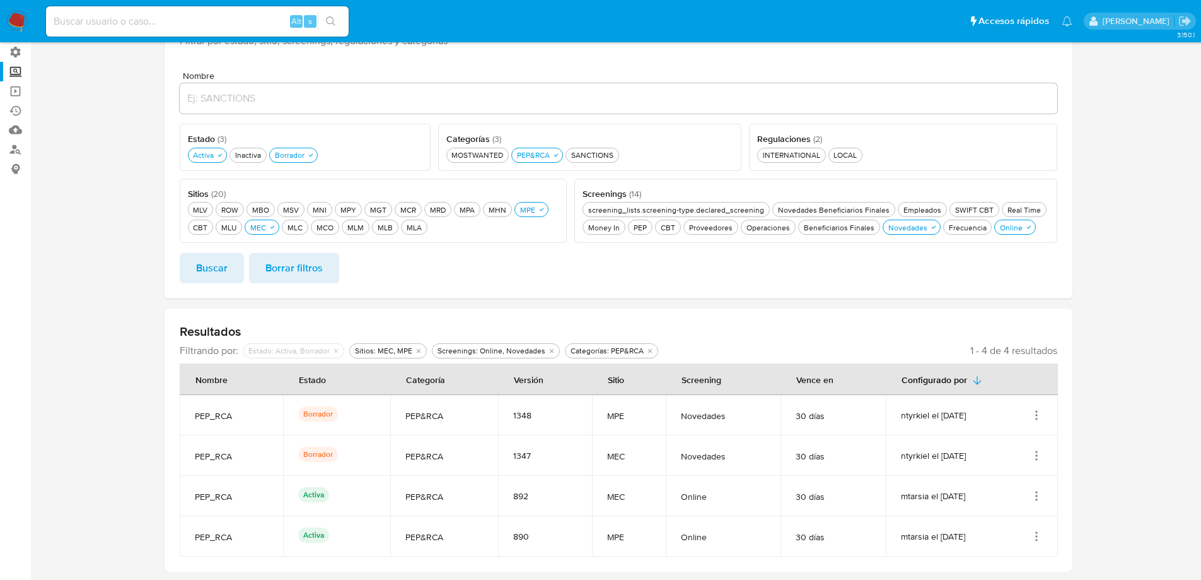
click at [1034, 411] on icon "Acciones" at bounding box center [1037, 415] width 13 height 13
click at [1013, 438] on button "Ver detalles" at bounding box center [987, 444] width 114 height 33
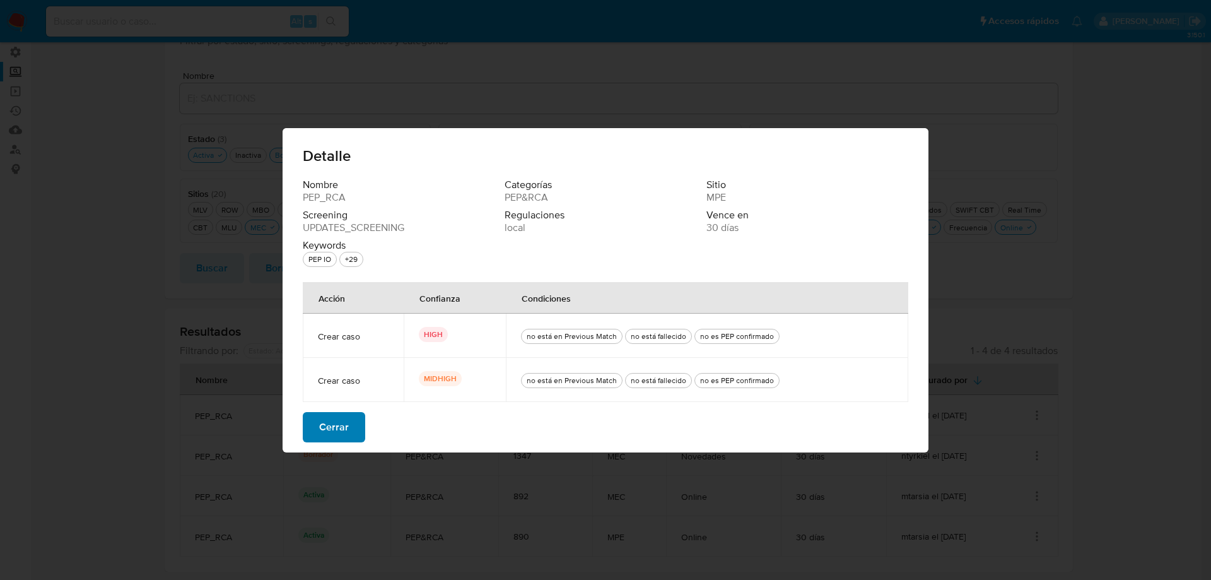
click at [346, 431] on span "Cerrar" at bounding box center [334, 427] width 30 height 28
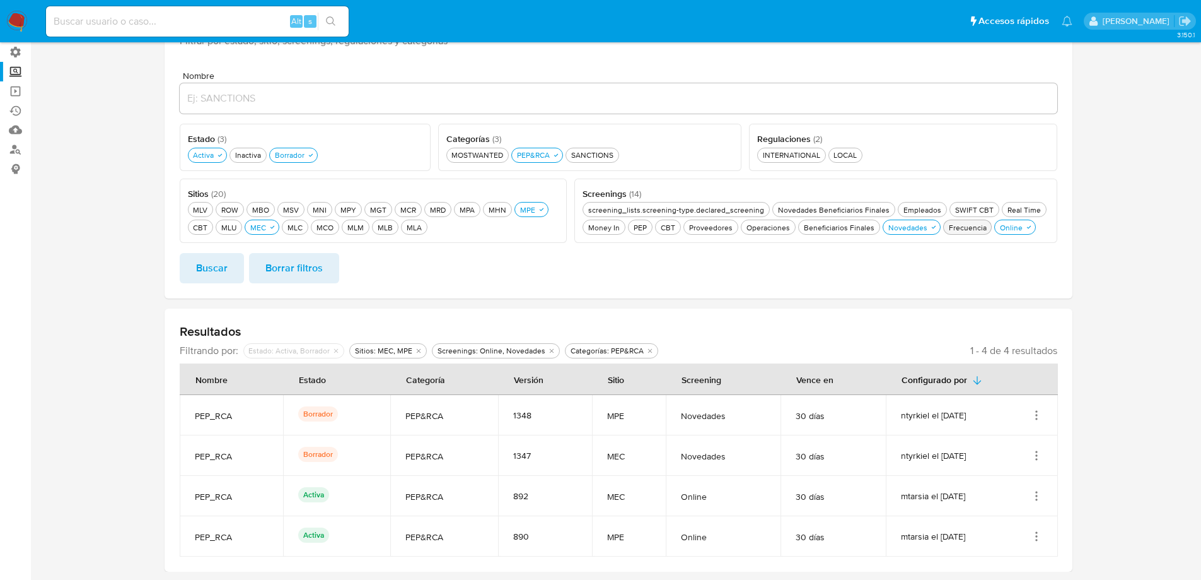
click at [972, 230] on div "Frecuencia Frecuencia" at bounding box center [968, 227] width 43 height 11
click at [197, 269] on span "Buscar" at bounding box center [212, 268] width 32 height 28
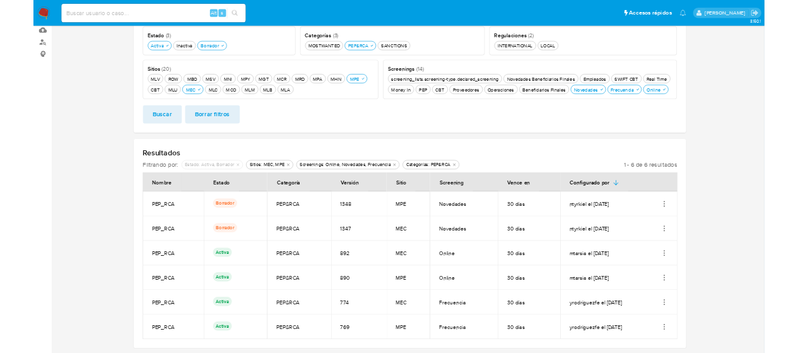
scroll to position [148, 0]
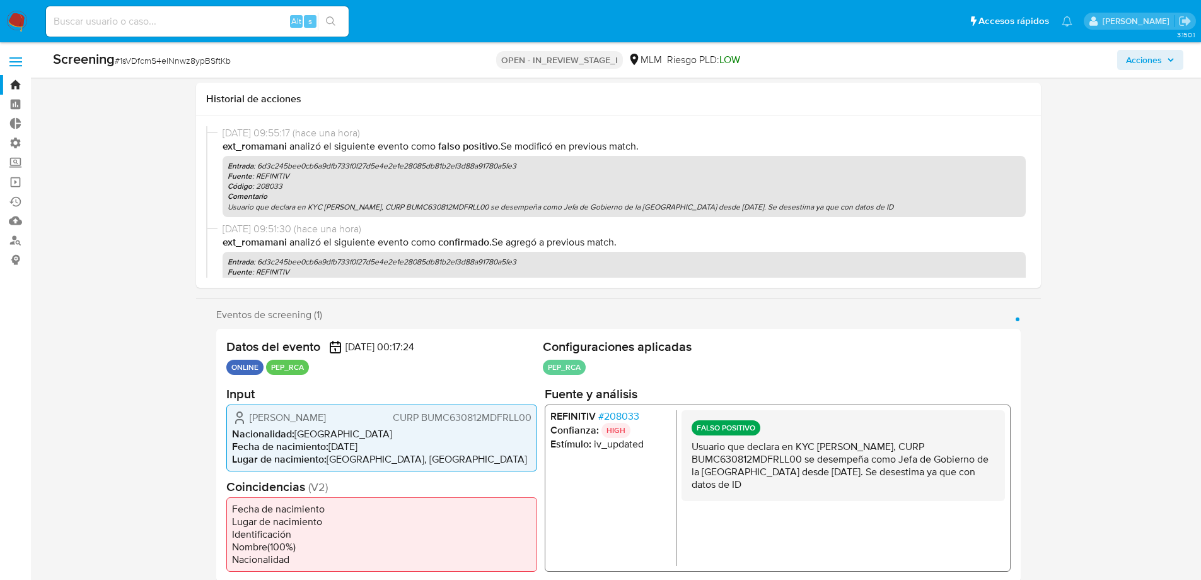
select select "10"
